Goal: Check status: Check status

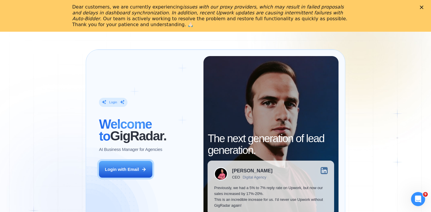
click at [128, 142] on h2 "‍ Welcome to GigRadar." at bounding box center [148, 130] width 98 height 24
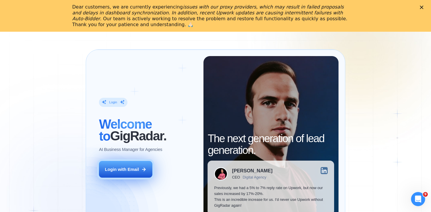
click at [131, 175] on button "Login with Email" at bounding box center [125, 169] width 53 height 17
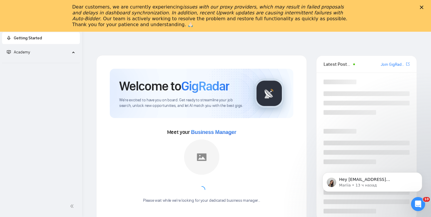
click at [426, 6] on div "Закрыть" at bounding box center [423, 7] width 6 height 4
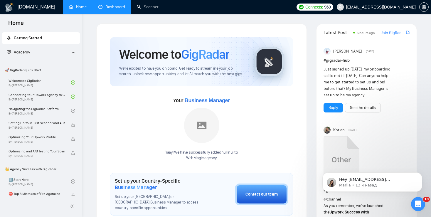
click at [105, 7] on link "Dashboard" at bounding box center [111, 6] width 27 height 5
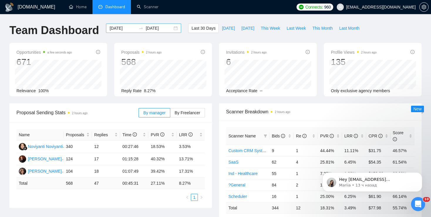
click at [172, 27] on div "2025-07-29 2025-08-28" at bounding box center [143, 28] width 75 height 9
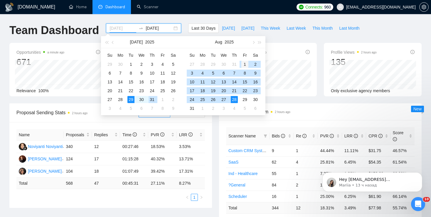
type input "2025-08-01"
click at [246, 64] on div "1" at bounding box center [245, 64] width 7 height 7
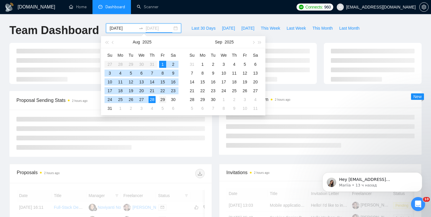
type input "2025-08-29"
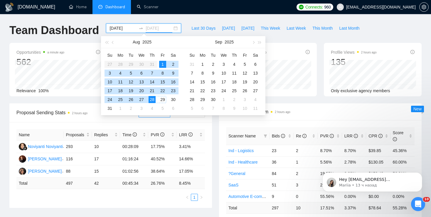
click at [162, 99] on div "29" at bounding box center [162, 99] width 7 height 7
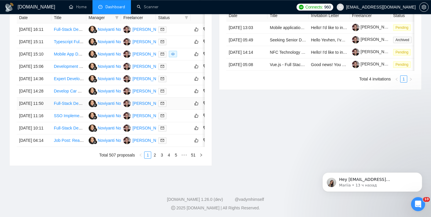
scroll to position [267, 0]
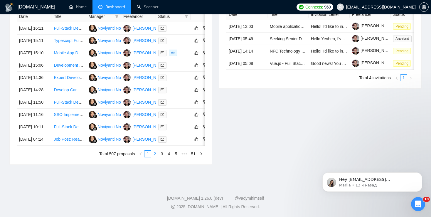
click at [156, 157] on link "2" at bounding box center [155, 154] width 6 height 6
click at [162, 157] on link "3" at bounding box center [162, 154] width 6 height 6
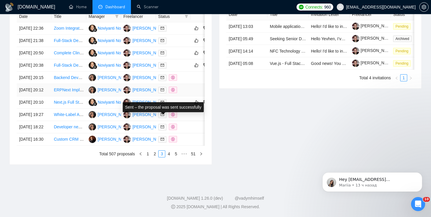
scroll to position [269, 0]
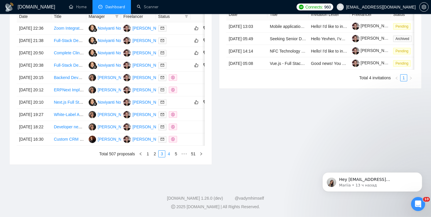
click at [170, 157] on link "4" at bounding box center [169, 154] width 6 height 6
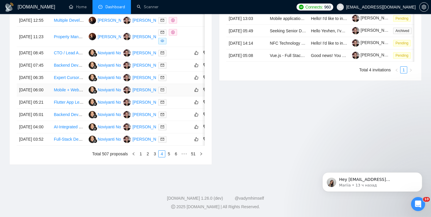
scroll to position [274, 0]
click at [170, 157] on link "5" at bounding box center [169, 154] width 6 height 6
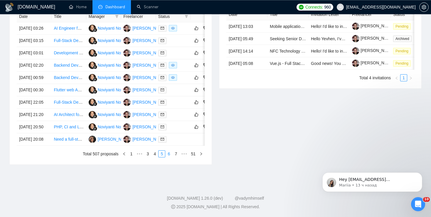
click at [169, 157] on link "6" at bounding box center [169, 154] width 6 height 6
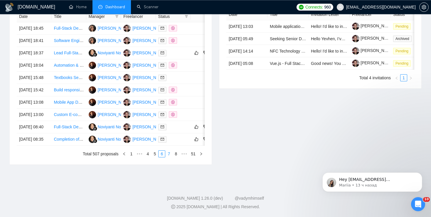
click at [170, 157] on link "7" at bounding box center [169, 154] width 6 height 6
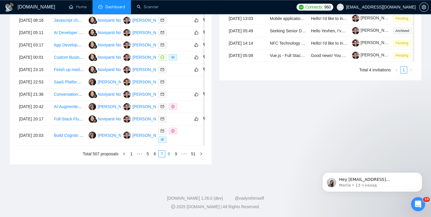
click at [169, 157] on link "8" at bounding box center [169, 154] width 6 height 6
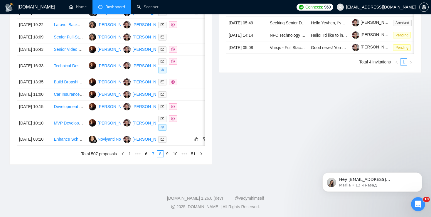
click at [154, 157] on link "7" at bounding box center [153, 154] width 6 height 6
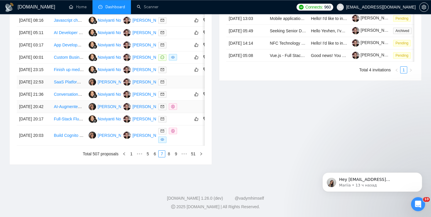
scroll to position [308, 0]
click at [170, 157] on link "8" at bounding box center [169, 154] width 6 height 6
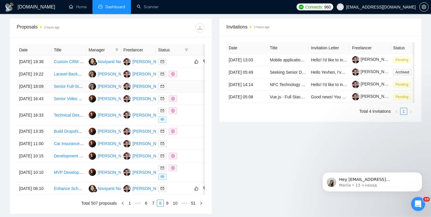
scroll to position [319, 0]
